Goal: Transaction & Acquisition: Purchase product/service

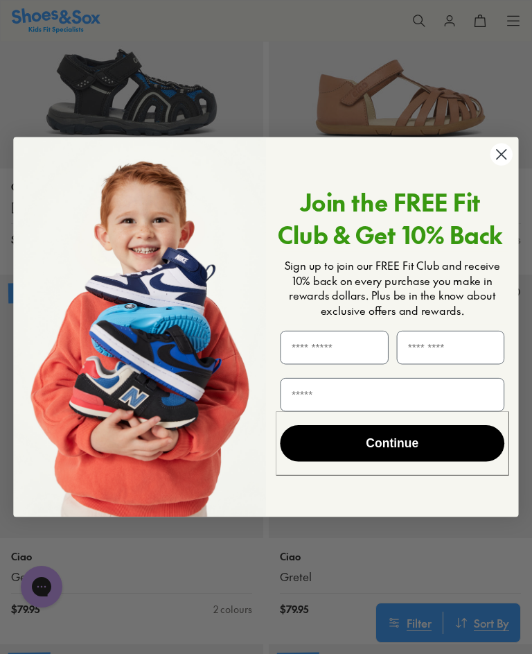
scroll to position [2214, 0]
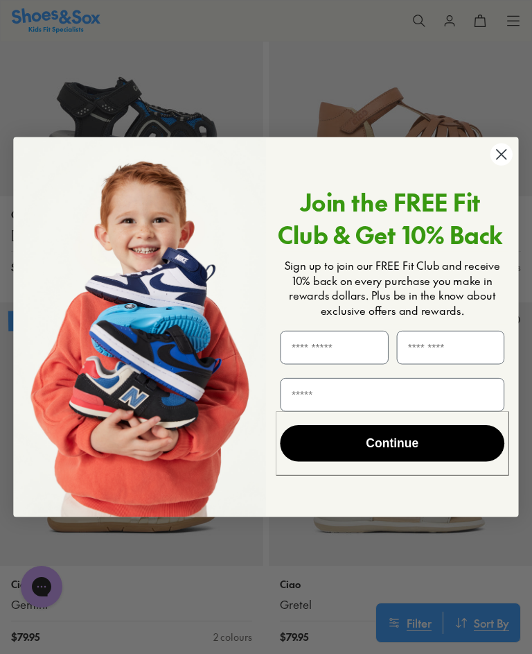
click at [502, 161] on circle "Close dialog" at bounding box center [502, 154] width 22 height 22
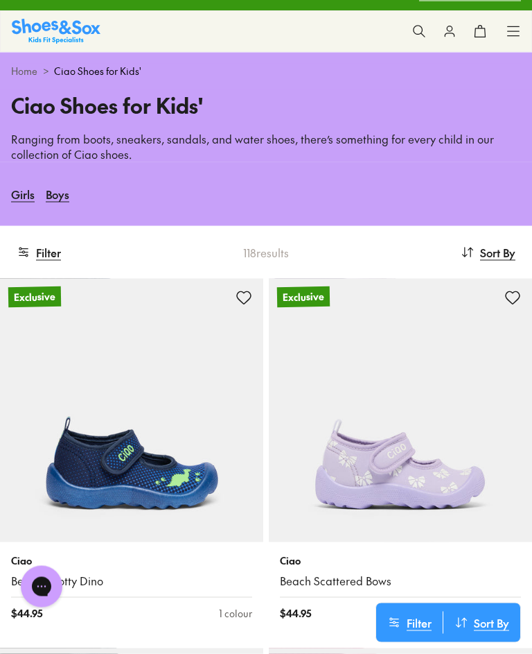
scroll to position [0, 0]
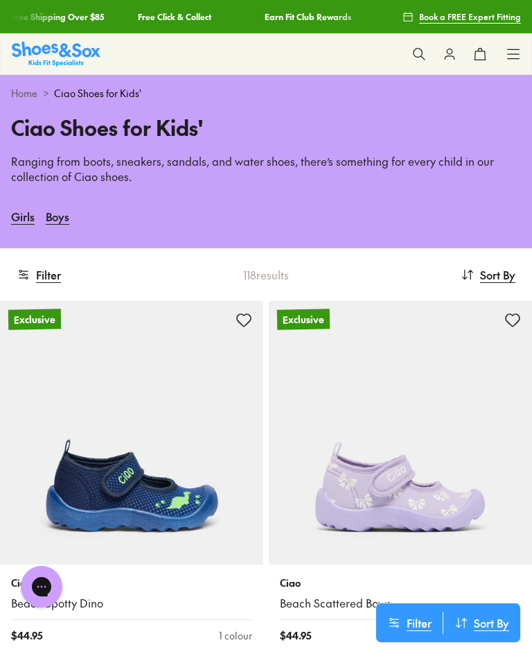
click at [417, 53] on icon at bounding box center [419, 54] width 14 height 14
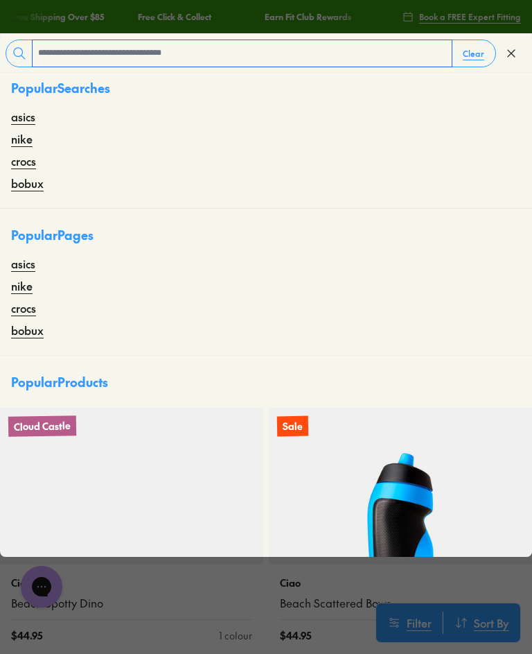
click at [227, 51] on input "text" at bounding box center [242, 53] width 419 height 26
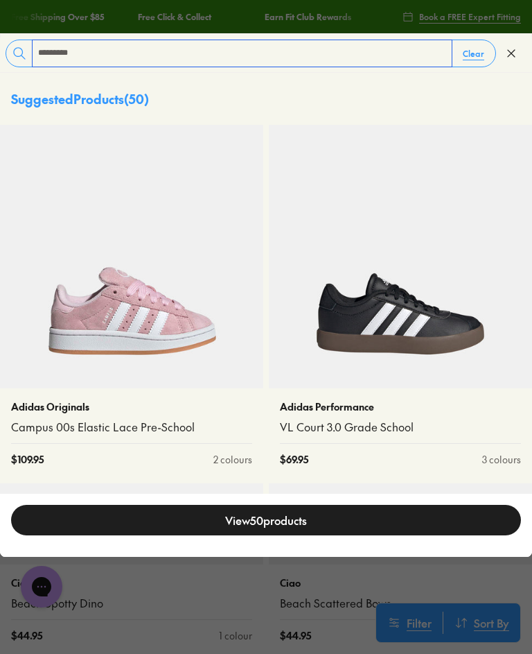
type input "*********"
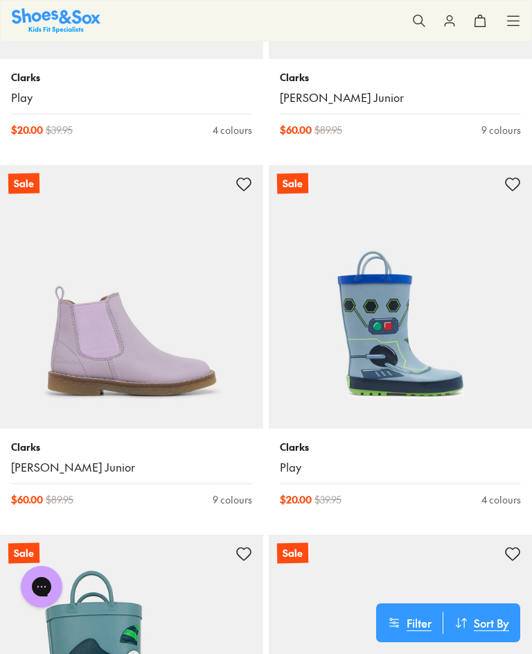
scroll to position [4490, 0]
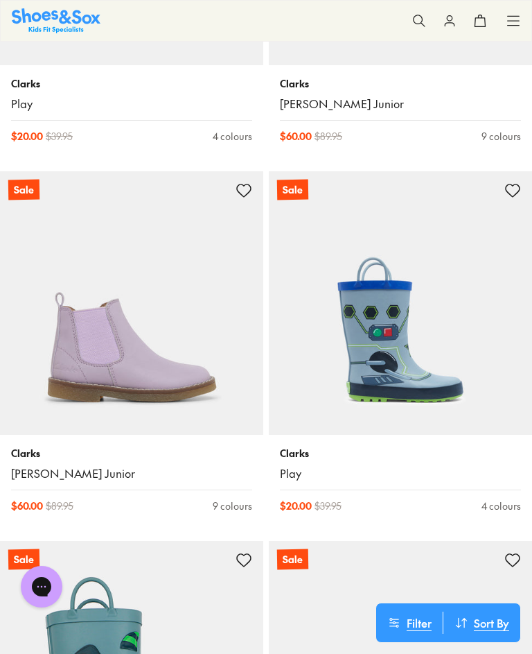
click at [500, 401] on img at bounding box center [400, 302] width 263 height 263
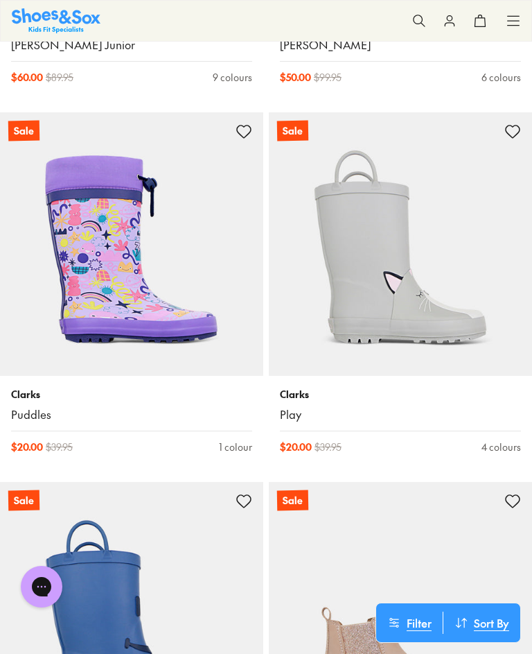
scroll to position [3810, 0]
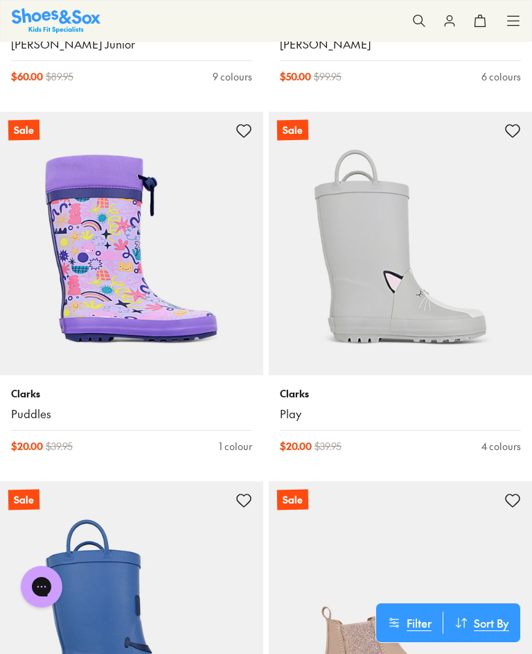
click at [299, 406] on link "Play" at bounding box center [400, 413] width 241 height 15
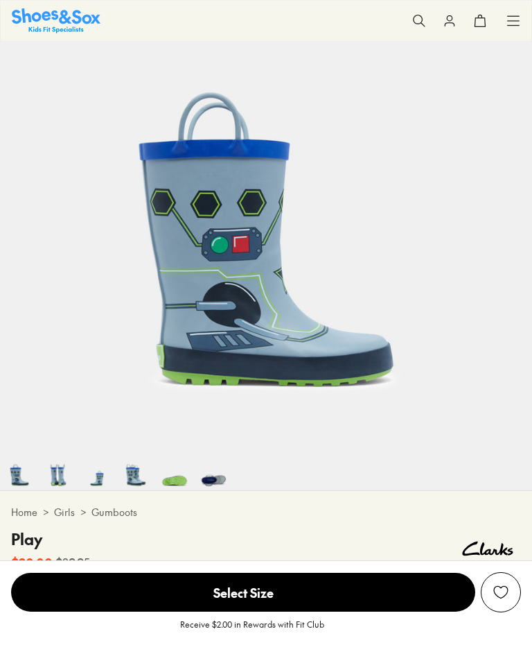
scroll to position [156, 0]
select select "*"
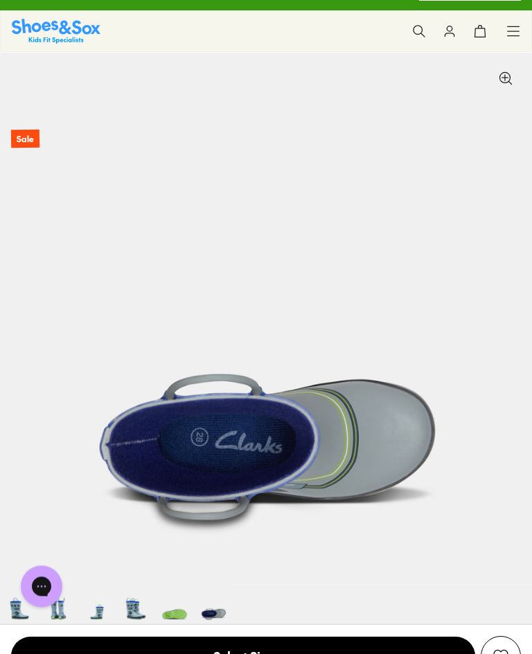
scroll to position [0, 0]
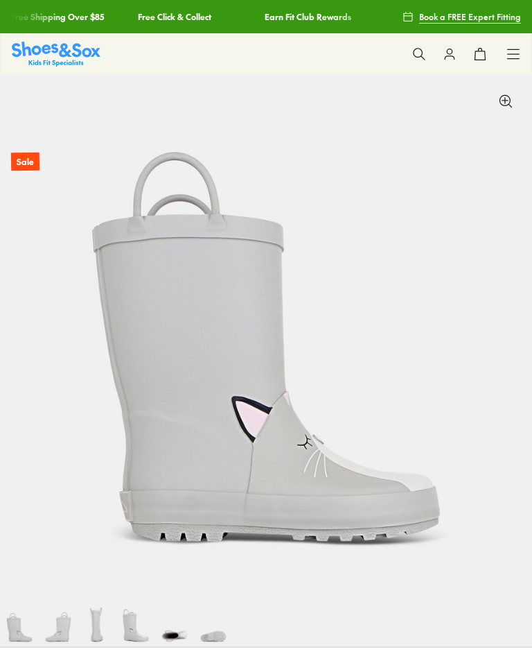
select select "*"
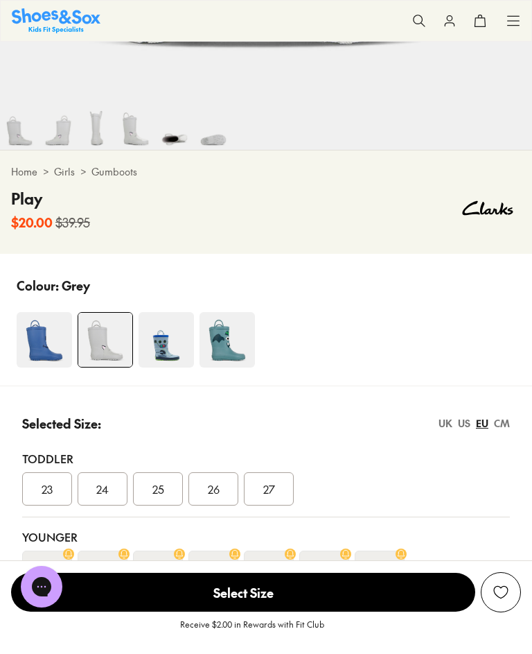
scroll to position [496, 0]
click at [168, 333] on img at bounding box center [166, 340] width 55 height 55
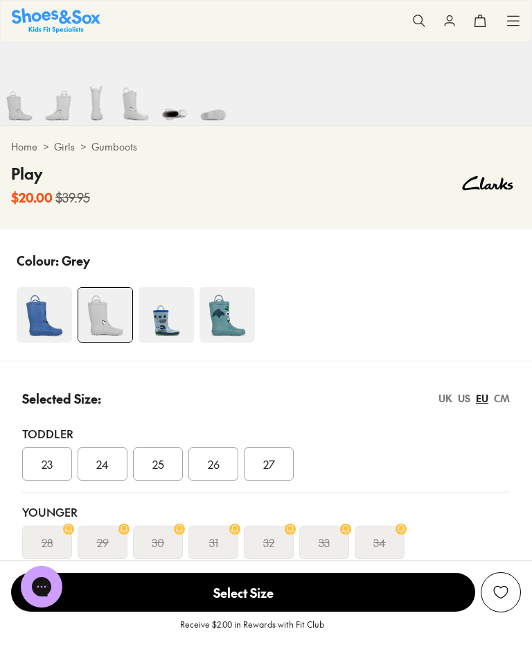
click at [219, 306] on img at bounding box center [227, 314] width 55 height 55
click at [26, 320] on img at bounding box center [44, 314] width 55 height 55
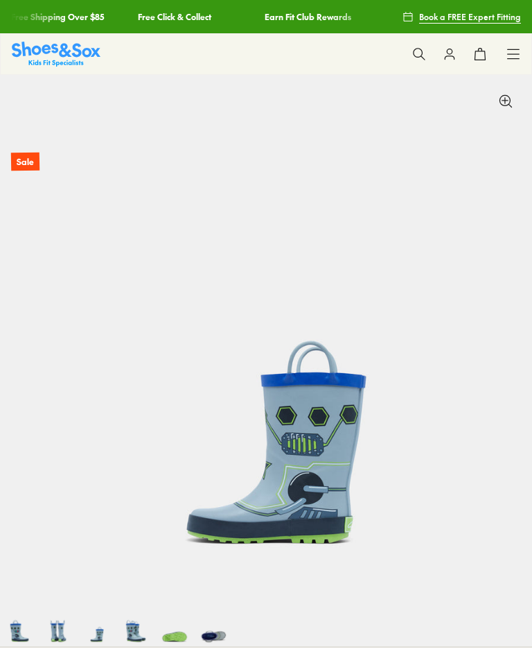
select select "*"
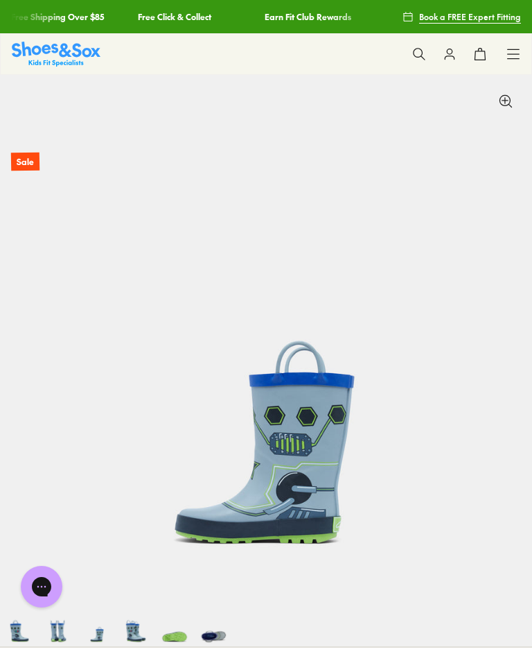
scroll to position [0, 1065]
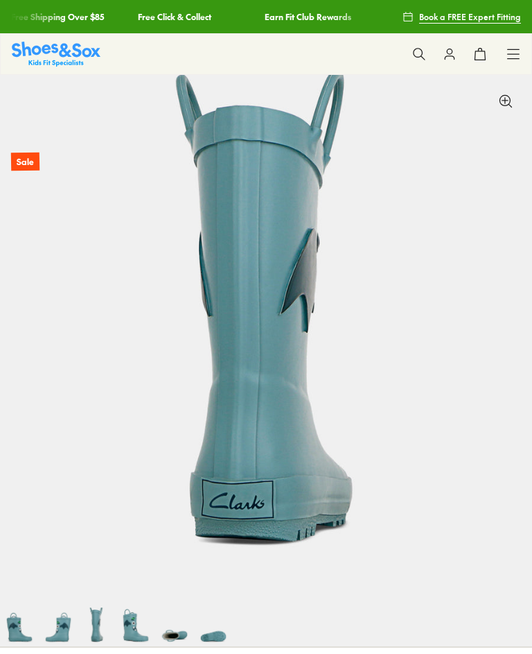
select select "*"
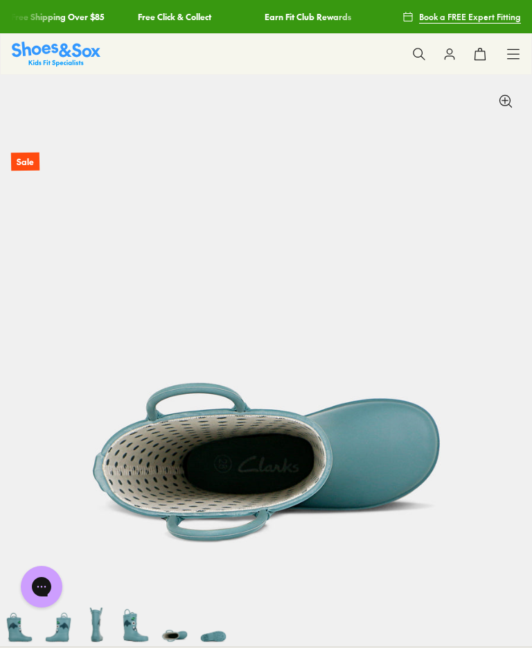
scroll to position [0, 2129]
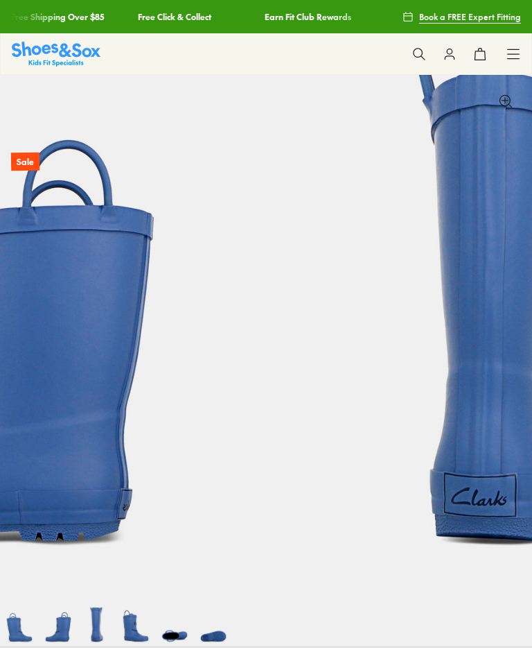
select select "*"
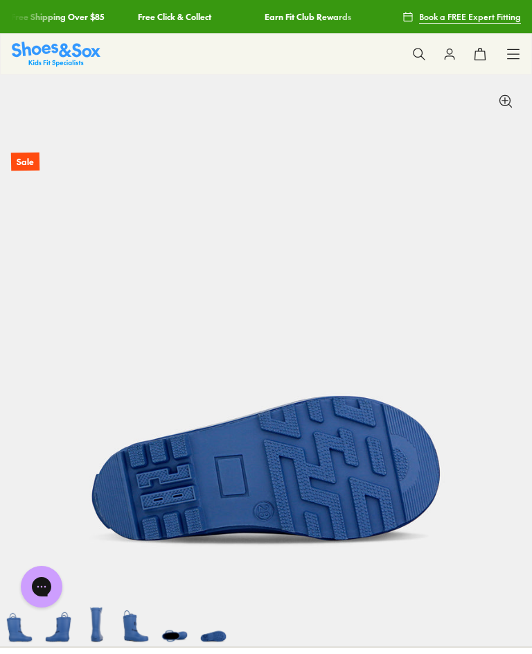
scroll to position [0, 2661]
